Goal: Transaction & Acquisition: Purchase product/service

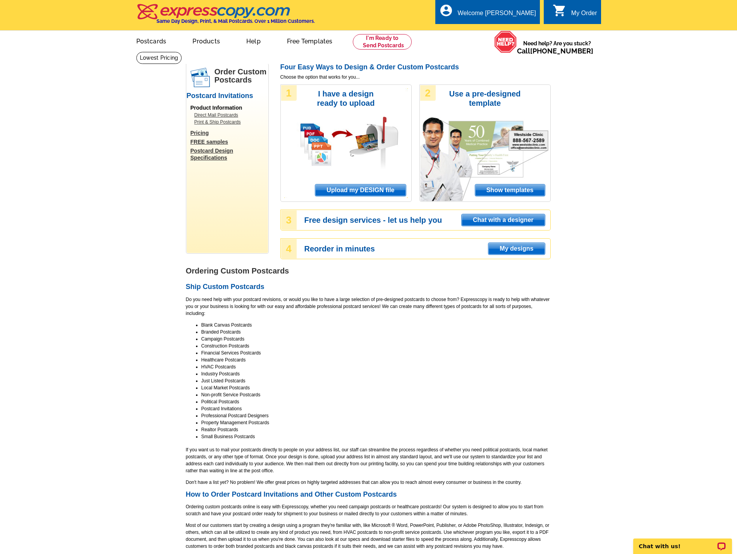
click at [371, 189] on span "Upload my DESIGN file" at bounding box center [360, 190] width 90 height 12
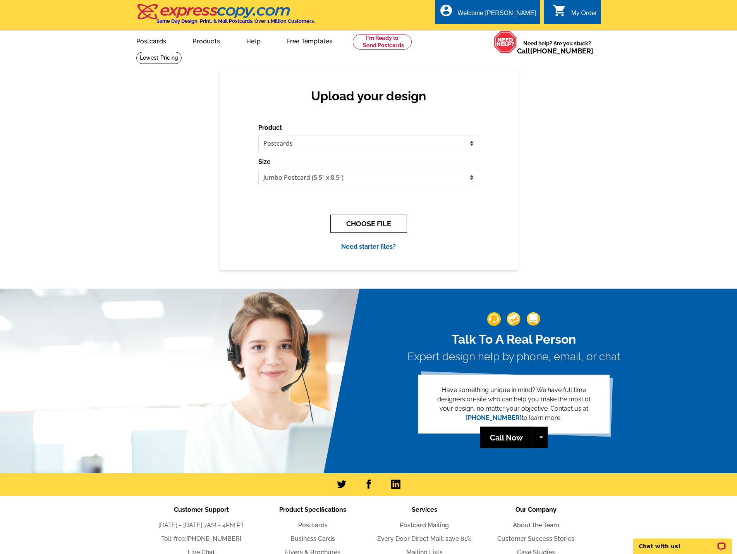
click at [354, 222] on button "CHOOSE FILE" at bounding box center [368, 224] width 77 height 18
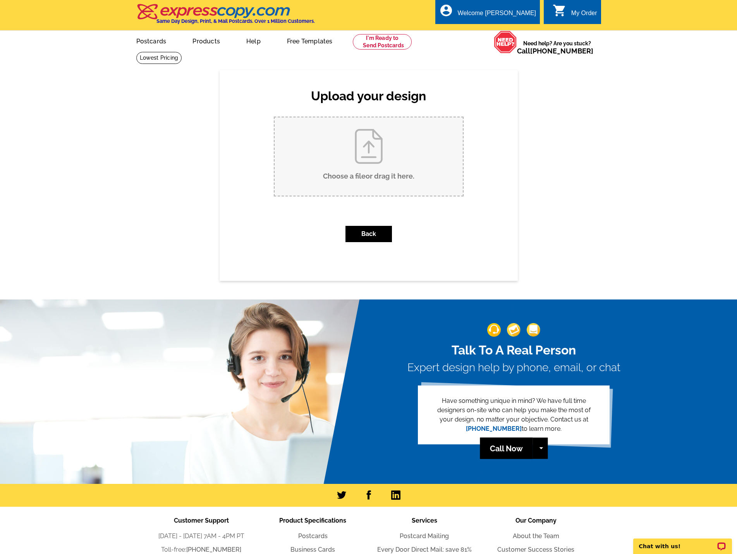
click at [331, 172] on input "Choose a file or drag it here ." at bounding box center [369, 156] width 188 height 78
type input "C:\fakepath\Skeleton Creek TY (1).pptx"
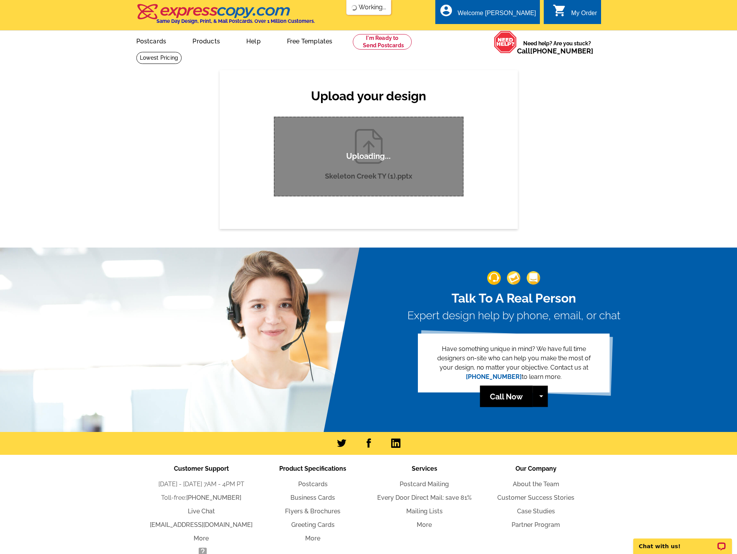
click at [384, 158] on p "Uploading..." at bounding box center [368, 156] width 45 height 10
click at [481, 144] on div "Upload your design Product Please select the type of file... Postcards Business…" at bounding box center [369, 149] width 298 height 158
click at [376, 127] on div "Uploading..." at bounding box center [369, 157] width 190 height 80
click at [363, 42] on link at bounding box center [382, 41] width 59 height 15
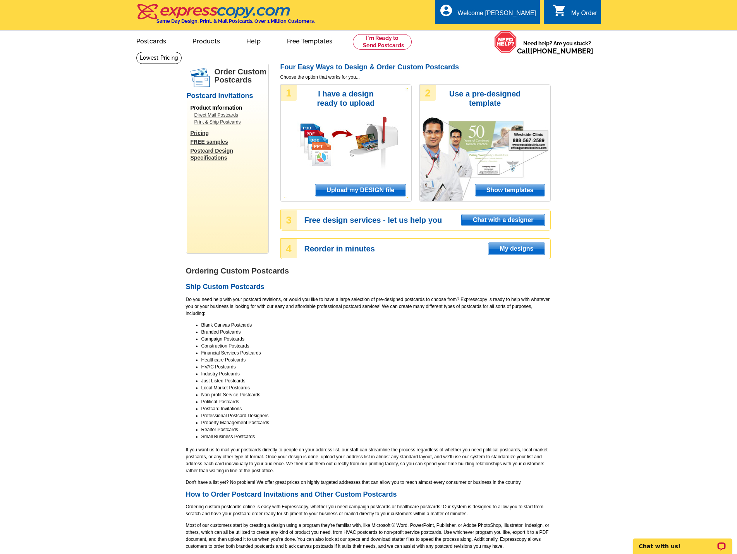
click at [355, 188] on span "Upload my DESIGN file" at bounding box center [360, 190] width 90 height 12
click at [371, 187] on span "Upload my DESIGN file" at bounding box center [360, 190] width 90 height 12
click at [371, 188] on span "Upload my DESIGN file" at bounding box center [360, 190] width 90 height 12
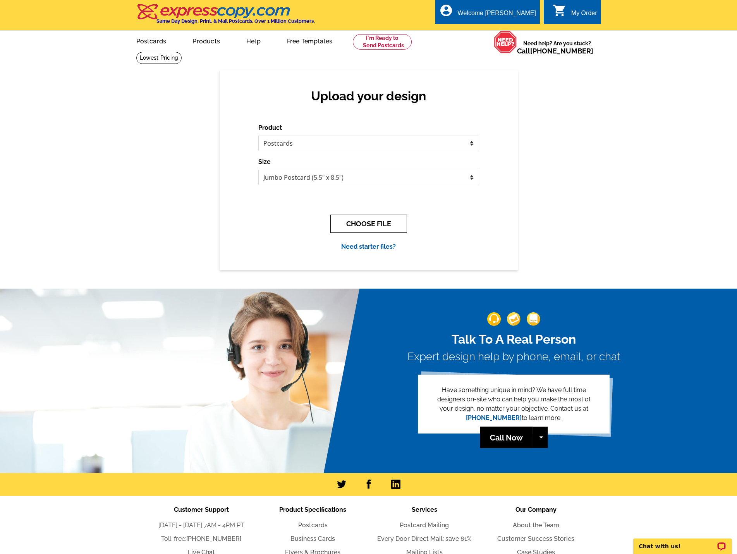
click at [361, 221] on button "CHOOSE FILE" at bounding box center [368, 224] width 77 height 18
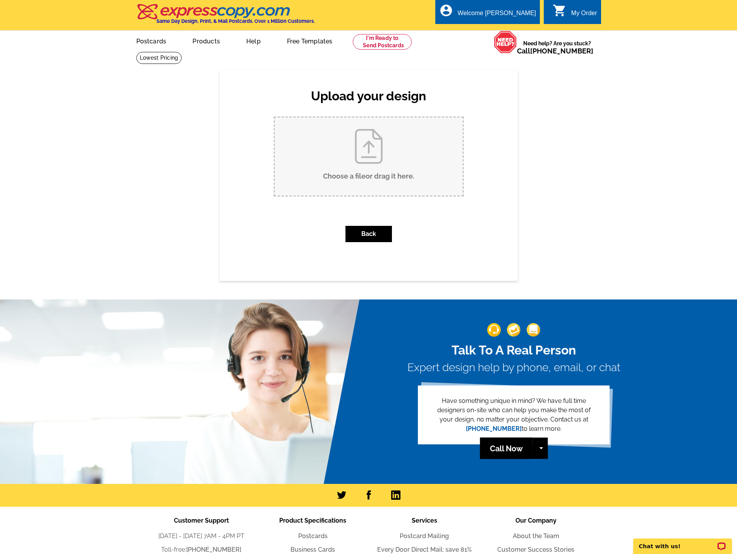
click at [347, 189] on input "Choose a file or drag it here ." at bounding box center [369, 156] width 188 height 78
type input "C:\fakepath\Skeleton Creek TY.pdf"
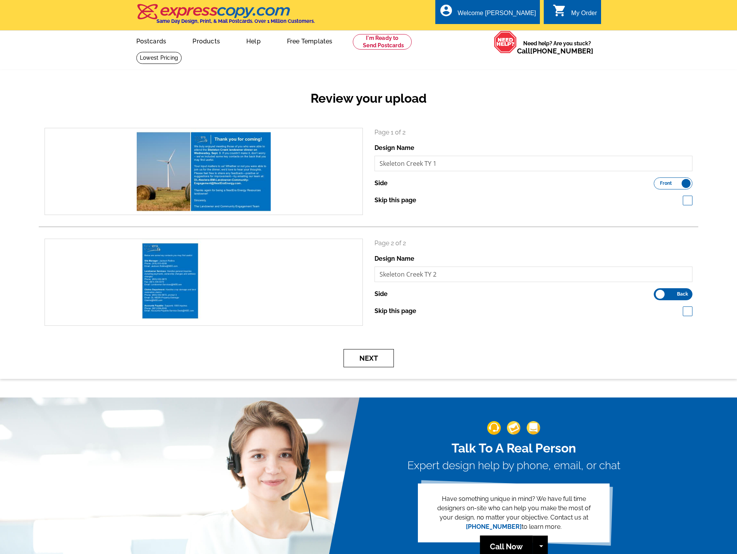
click at [358, 362] on button "Next" at bounding box center [368, 358] width 50 height 18
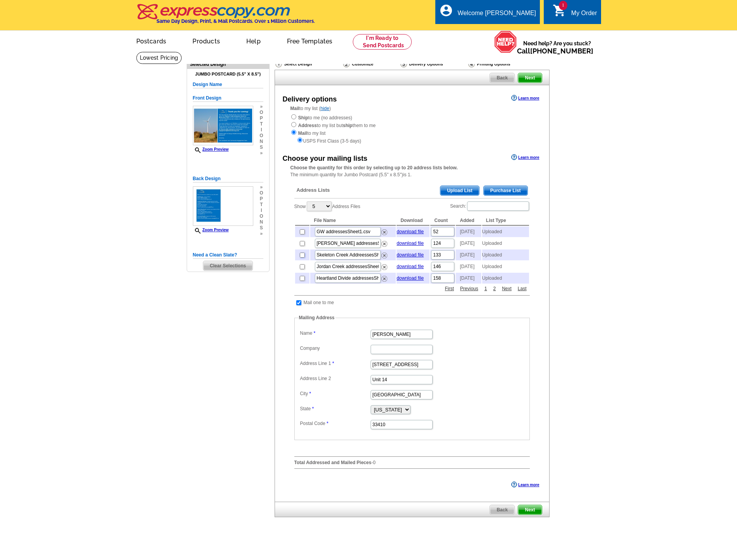
click at [301, 257] on input "checkbox" at bounding box center [302, 254] width 5 height 5
checkbox input "true"
click at [536, 514] on span "Next" at bounding box center [529, 509] width 23 height 9
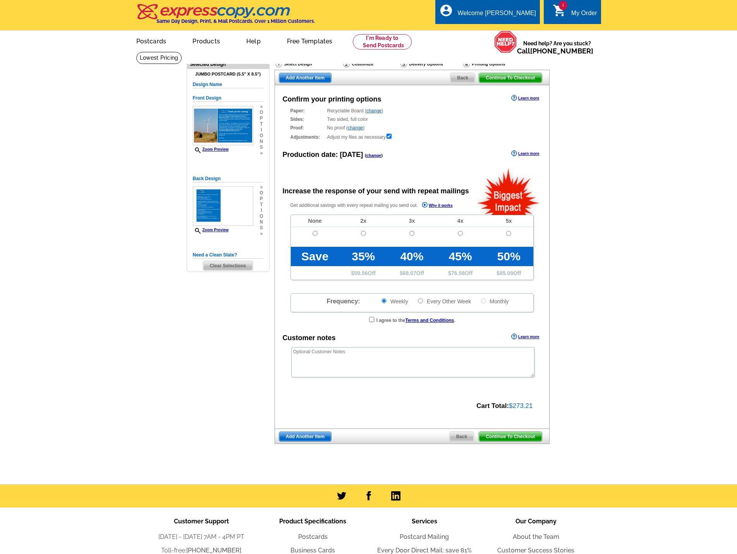
radio input "false"
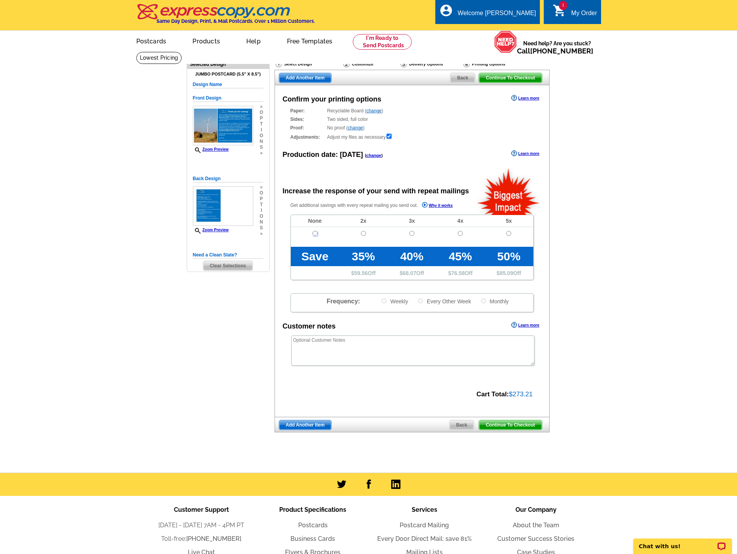
click at [313, 234] on input "radio" at bounding box center [314, 233] width 5 height 5
radio input "true"
click at [496, 425] on span "Continue To Checkout" at bounding box center [510, 424] width 62 height 9
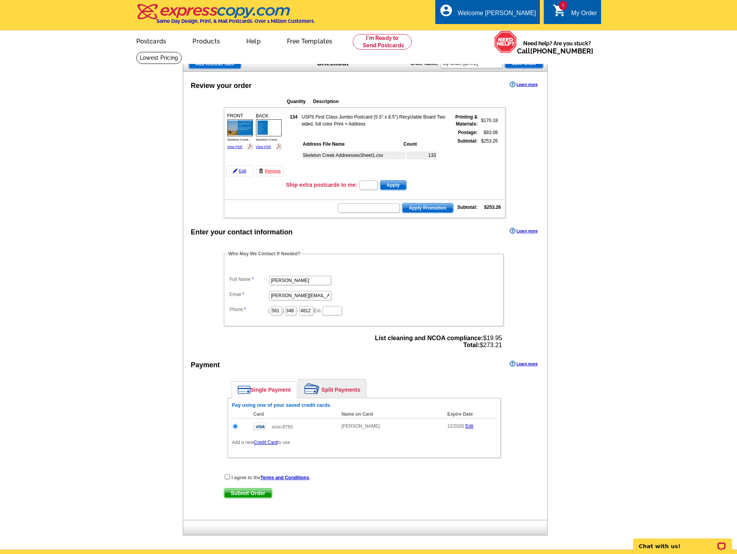
click at [266, 494] on span "Submit Order" at bounding box center [248, 492] width 48 height 9
click at [228, 478] on input "checkbox" at bounding box center [227, 476] width 5 height 5
checkbox input "true"
click at [245, 494] on span "Submit Order" at bounding box center [248, 492] width 48 height 9
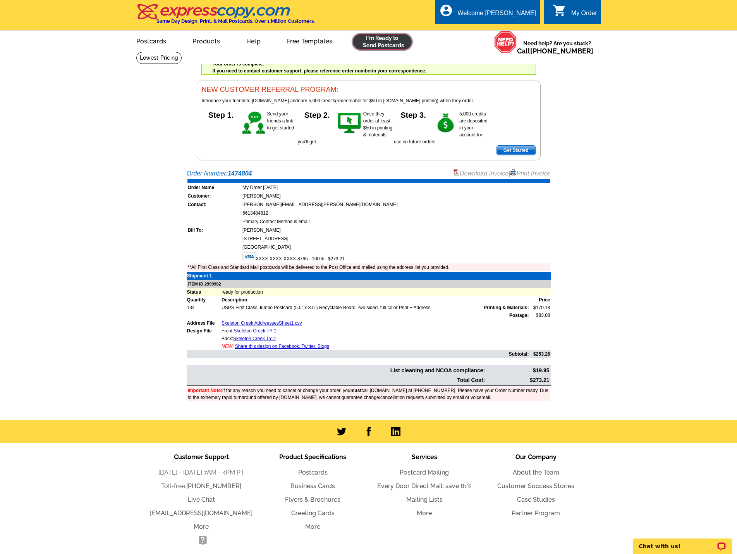
click at [362, 45] on link at bounding box center [382, 41] width 59 height 15
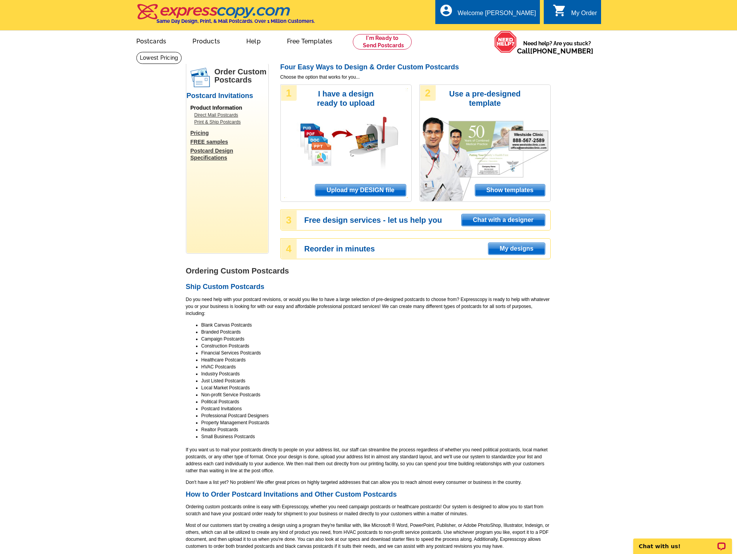
click at [340, 191] on span "Upload my DESIGN file" at bounding box center [360, 190] width 90 height 12
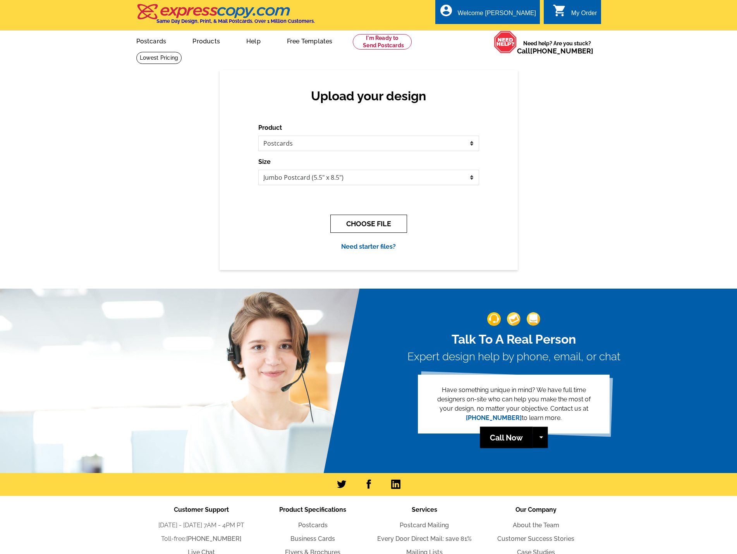
click at [356, 228] on button "CHOOSE FILE" at bounding box center [368, 224] width 77 height 18
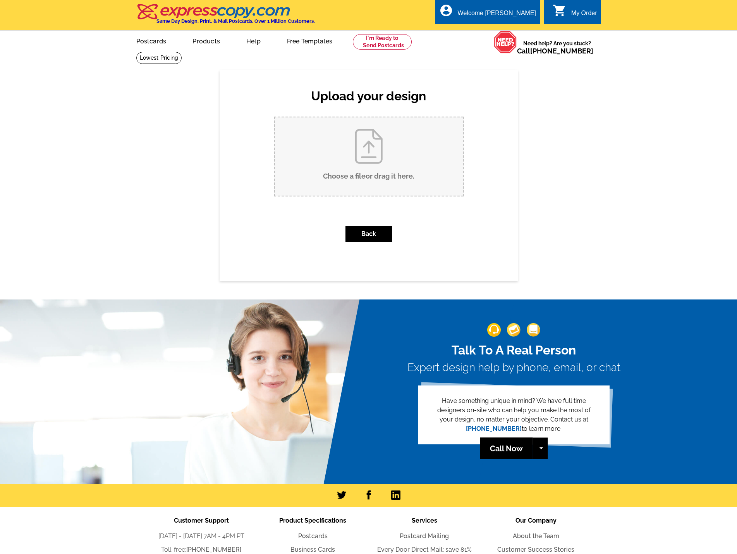
click at [334, 158] on input "Choose a file or drag it here ." at bounding box center [369, 156] width 188 height 78
type input "C:\fakepath\Seiling I & II TY.pdf"
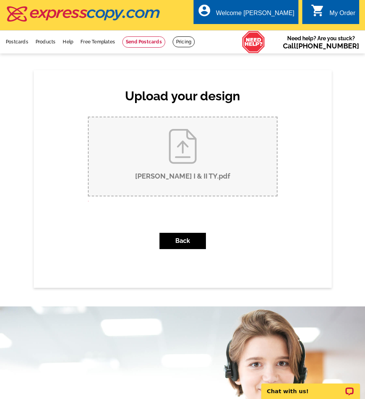
click at [170, 159] on input "Seiling I & II TY.pdf" at bounding box center [183, 156] width 188 height 78
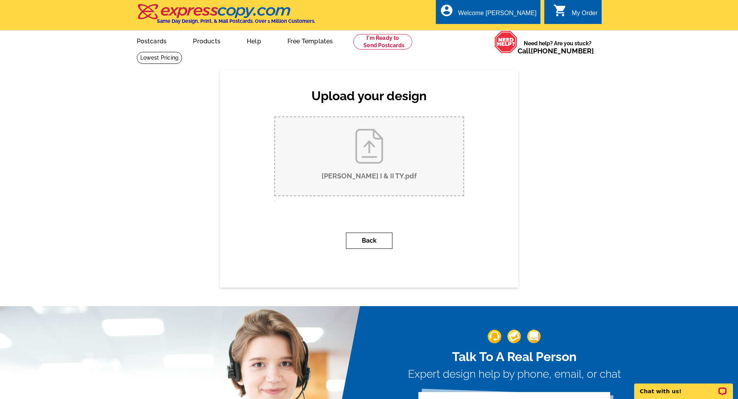
click at [359, 246] on button "Back" at bounding box center [369, 241] width 46 height 16
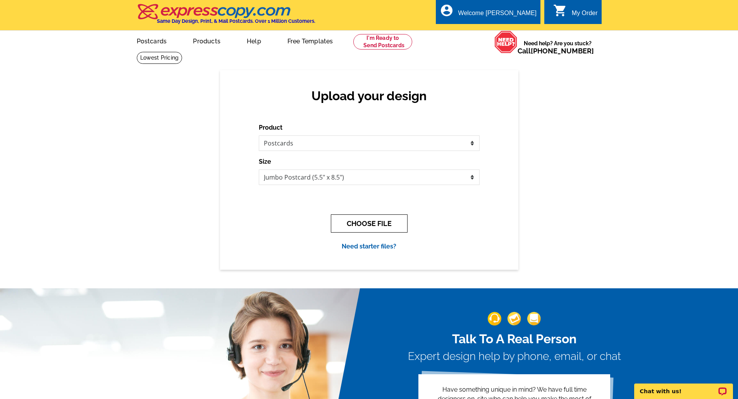
click at [366, 223] on button "CHOOSE FILE" at bounding box center [369, 224] width 77 height 18
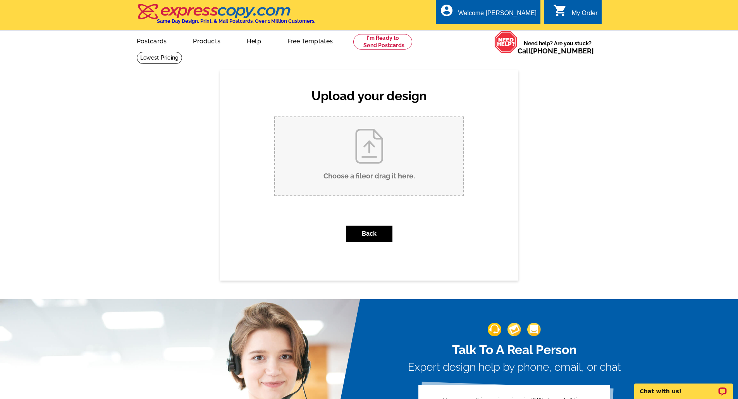
click at [381, 163] on input "Choose a file or drag it here ." at bounding box center [369, 156] width 188 height 78
type input "C:\fakepath\Seiling I & II TY.pdf"
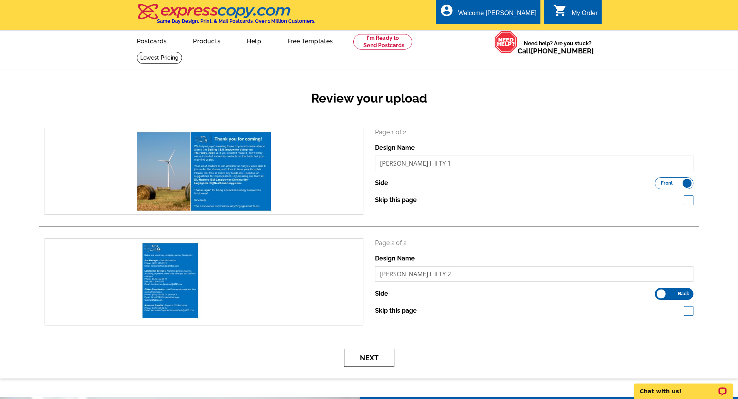
click at [372, 357] on button "Next" at bounding box center [369, 358] width 50 height 18
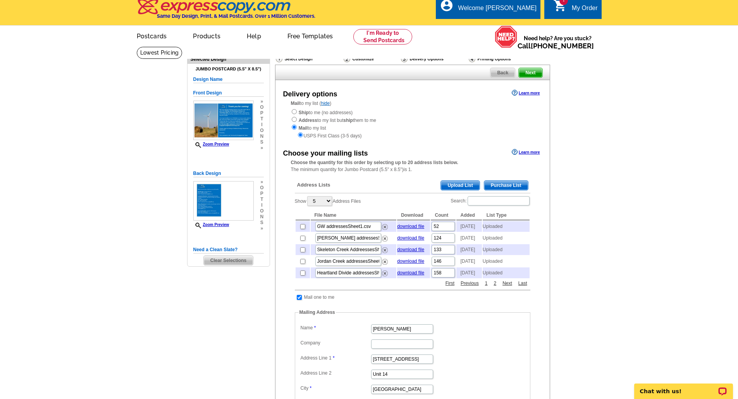
scroll to position [5, 0]
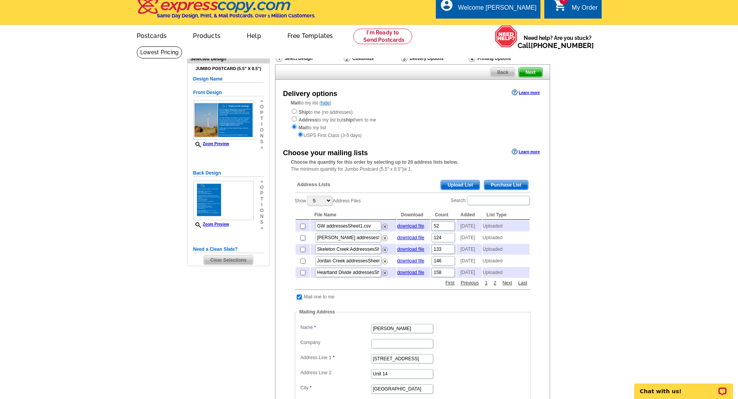
click at [302, 240] on input "checkbox" at bounding box center [302, 237] width 5 height 5
checkbox input "true"
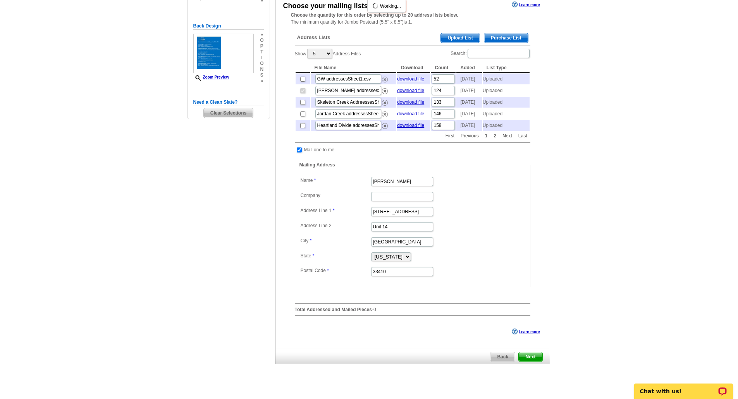
scroll to position [171, 0]
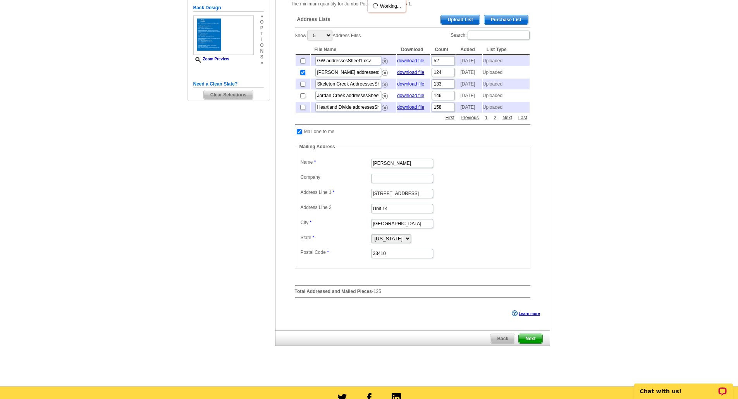
click at [535, 343] on span "Next" at bounding box center [529, 338] width 23 height 9
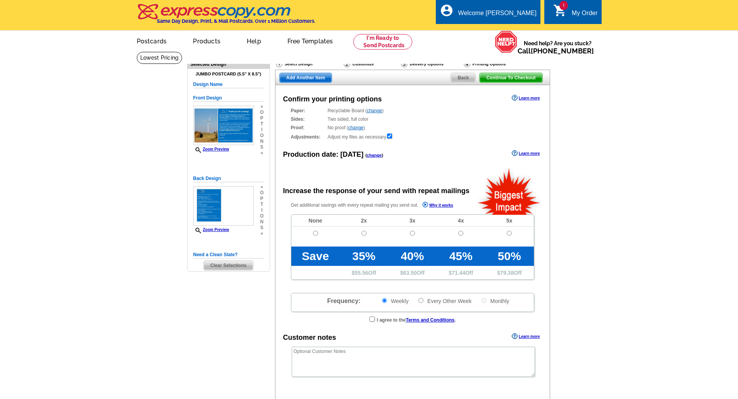
radio input "false"
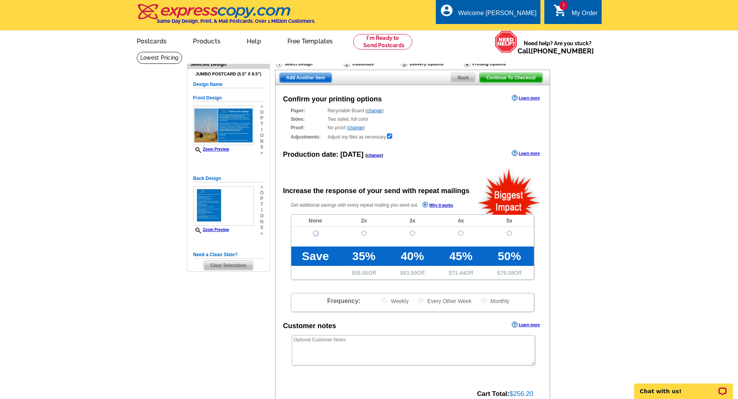
click at [313, 233] on input "radio" at bounding box center [315, 233] width 5 height 5
radio input "true"
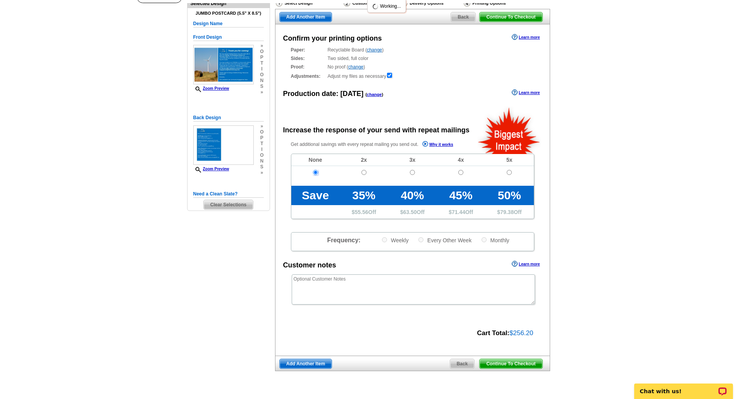
scroll to position [90, 0]
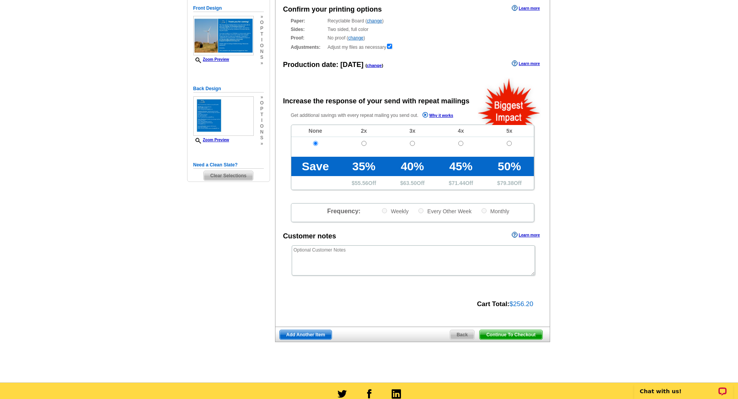
click at [511, 335] on span "Continue To Checkout" at bounding box center [510, 334] width 62 height 9
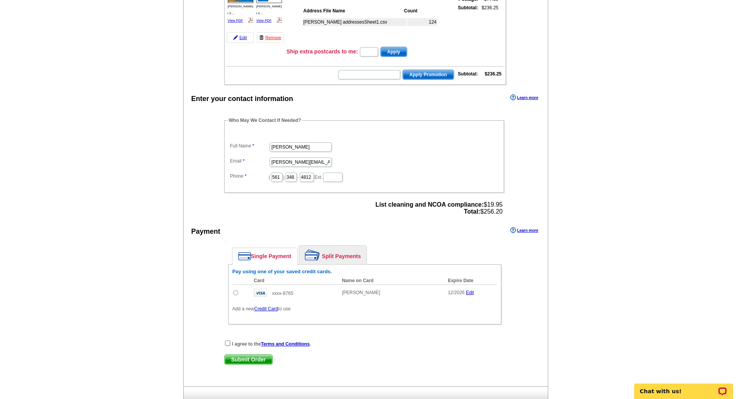
scroll to position [142, 0]
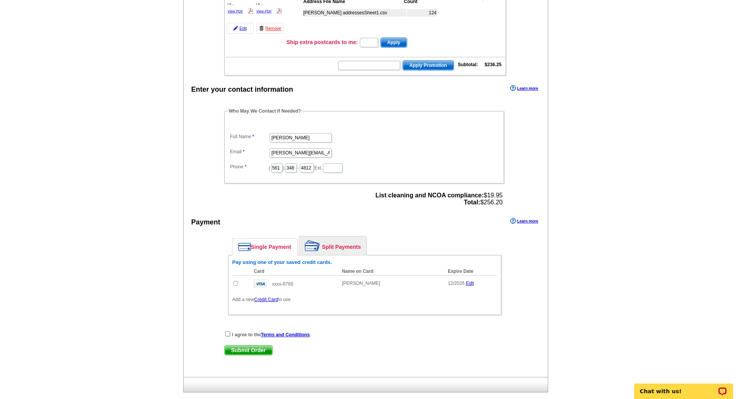
click at [235, 286] on input "radio" at bounding box center [235, 283] width 5 height 5
radio input "true"
click at [227, 335] on input "checkbox" at bounding box center [227, 333] width 5 height 5
checkbox input "true"
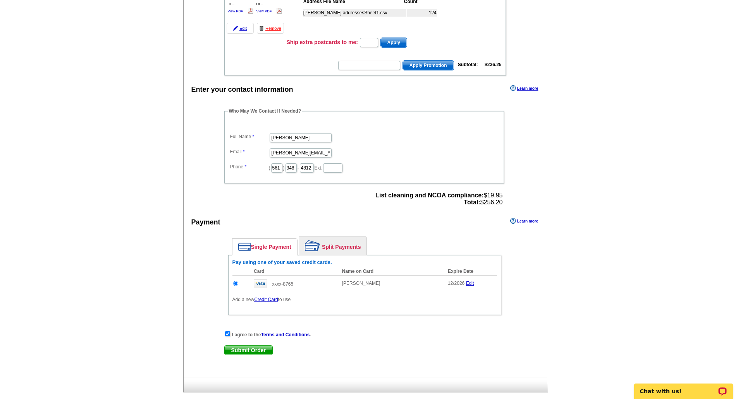
click at [257, 354] on span "Submit Order" at bounding box center [249, 350] width 48 height 9
